Goal: Task Accomplishment & Management: Manage account settings

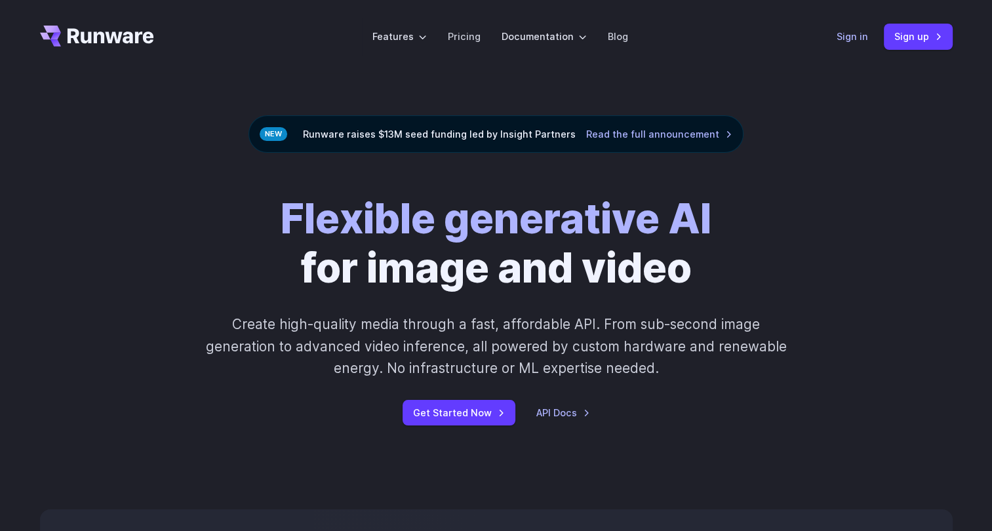
click at [544, 44] on link "Sign in" at bounding box center [852, 36] width 31 height 15
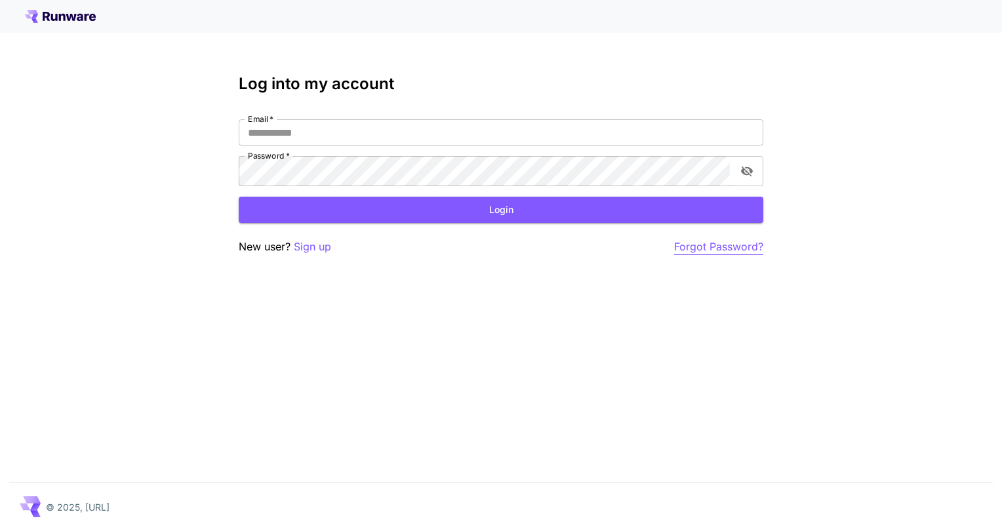
click at [745, 255] on p "Forgot Password?" at bounding box center [718, 247] width 89 height 16
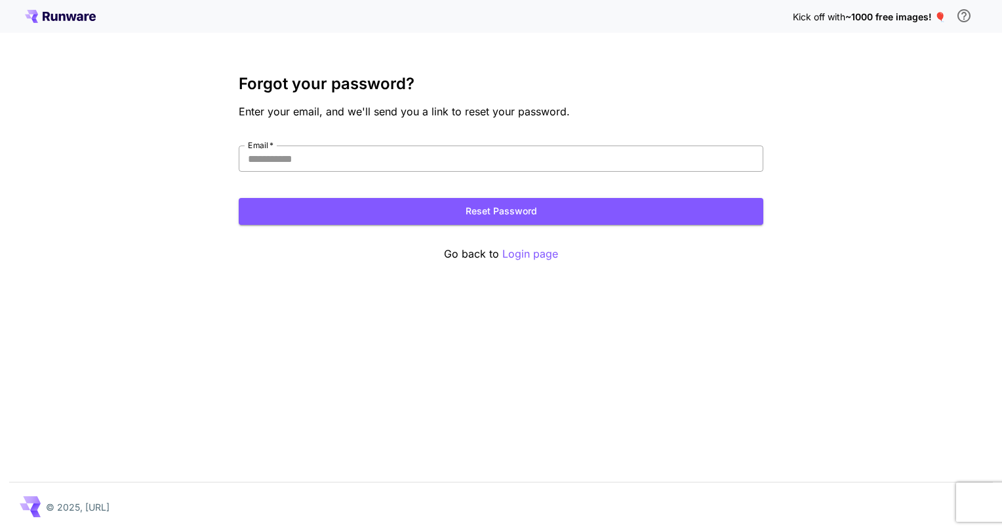
click at [518, 172] on input "Email   *" at bounding box center [501, 159] width 525 height 26
click at [509, 172] on input "Email   *" at bounding box center [501, 159] width 525 height 26
